Goal: Task Accomplishment & Management: Use online tool/utility

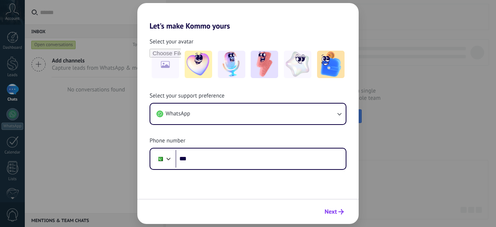
click at [330, 218] on button "Next" at bounding box center [334, 212] width 26 height 13
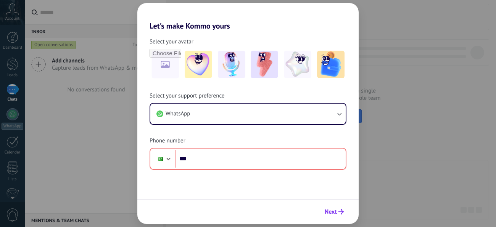
click at [339, 216] on button "Next" at bounding box center [334, 212] width 26 height 13
click at [193, 77] on img at bounding box center [198, 64] width 27 height 27
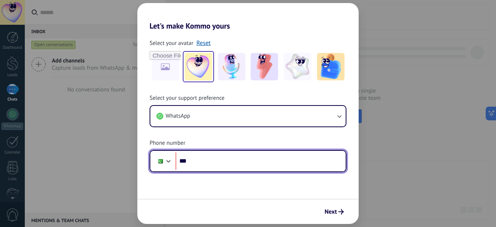
drag, startPoint x: 219, startPoint y: 164, endPoint x: 121, endPoint y: 165, distance: 97.7
click at [121, 165] on div "Let's make Kommo yours Select your avatar Reset Select your support preference …" at bounding box center [248, 113] width 496 height 227
click at [278, 165] on input "***" at bounding box center [261, 162] width 170 height 18
type input "**********"
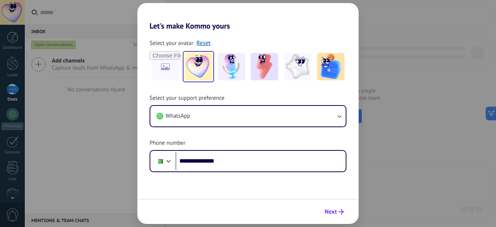
click at [332, 213] on span "Next" at bounding box center [331, 212] width 12 height 5
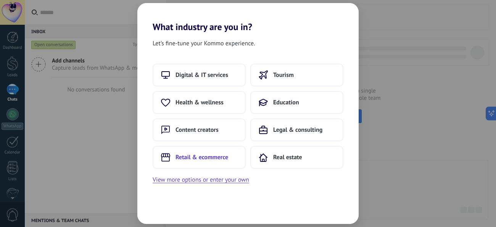
click at [209, 162] on button "Retail & ecommerce" at bounding box center [199, 157] width 93 height 23
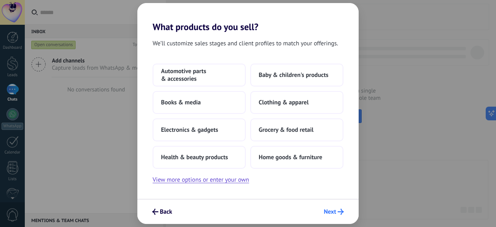
click at [334, 215] on span "Next" at bounding box center [330, 212] width 12 height 5
click at [317, 157] on span "Home goods & furniture" at bounding box center [291, 158] width 64 height 8
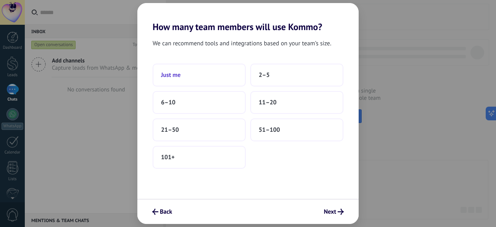
click at [177, 76] on span "Just me" at bounding box center [170, 75] width 19 height 8
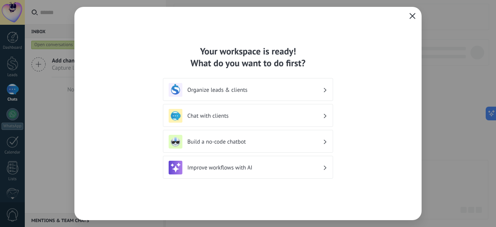
click at [415, 16] on icon "button" at bounding box center [413, 16] width 6 height 6
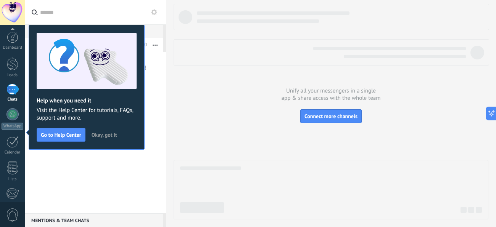
scroll to position [90, 0]
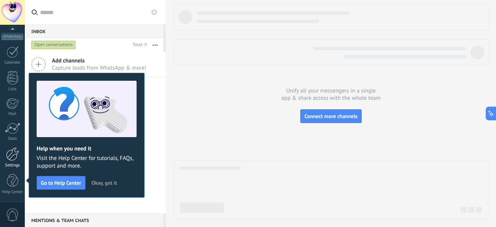
click at [16, 156] on div at bounding box center [12, 154] width 13 height 13
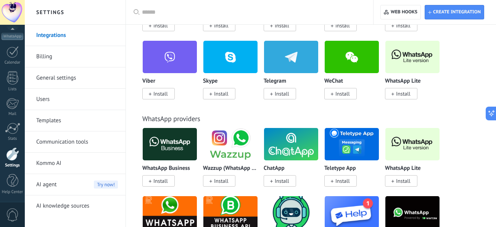
scroll to position [274, 0]
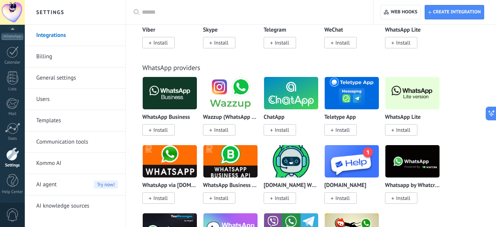
click at [158, 133] on span "Install" at bounding box center [160, 130] width 15 height 7
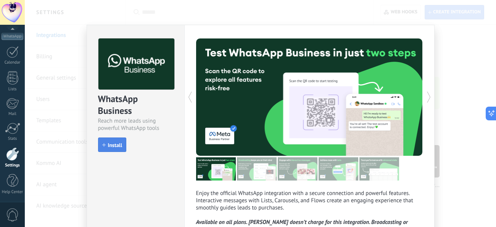
click at [121, 149] on button "Install" at bounding box center [112, 145] width 29 height 15
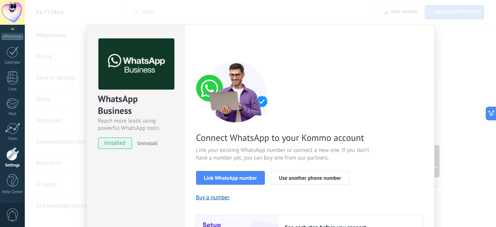
click at [470, 59] on div "WhatsApp Business Reach more leads using powerful WhatsApp tools installed Unin…" at bounding box center [260, 113] width 471 height 227
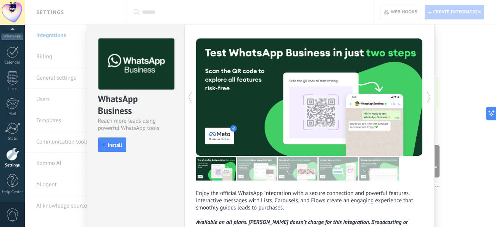
click at [455, 106] on div "WhatsApp Business Reach more leads using powerful WhatsApp tools install Instal…" at bounding box center [260, 113] width 471 height 227
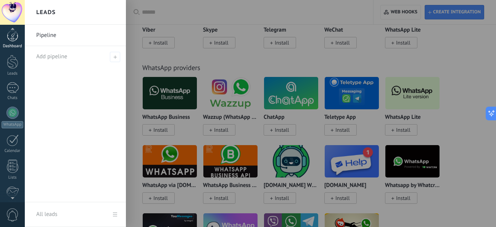
scroll to position [0, 0]
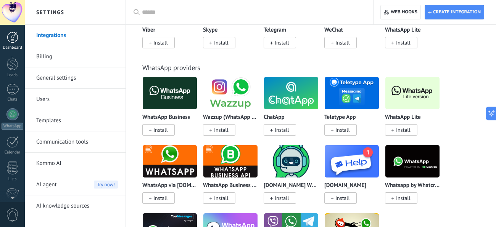
click at [11, 47] on div "Dashboard" at bounding box center [13, 47] width 22 height 5
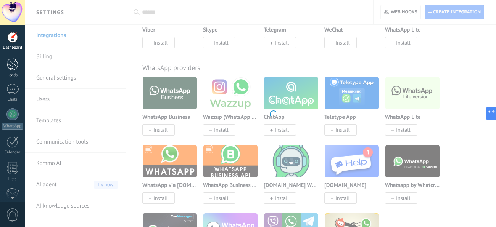
click at [15, 69] on div at bounding box center [12, 63] width 11 height 14
click at [13, 94] on div at bounding box center [12, 89] width 12 height 11
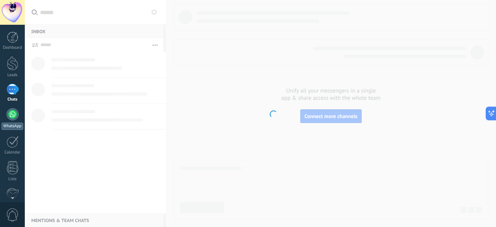
click at [11, 111] on div at bounding box center [12, 114] width 12 height 12
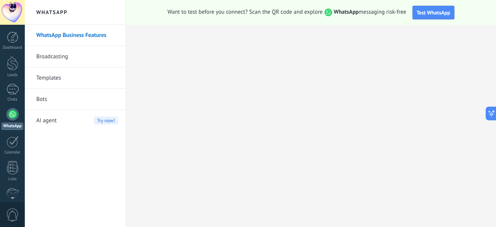
scroll to position [15, 0]
